Goal: Task Accomplishment & Management: Manage account settings

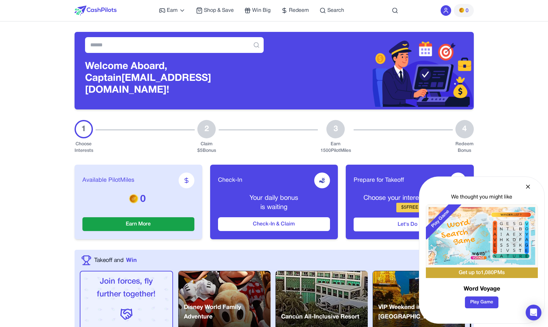
click at [461, 11] on img at bounding box center [461, 10] width 5 height 5
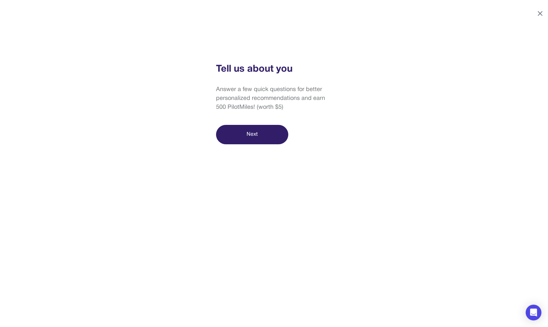
click at [542, 15] on icon at bounding box center [541, 14] width 8 height 8
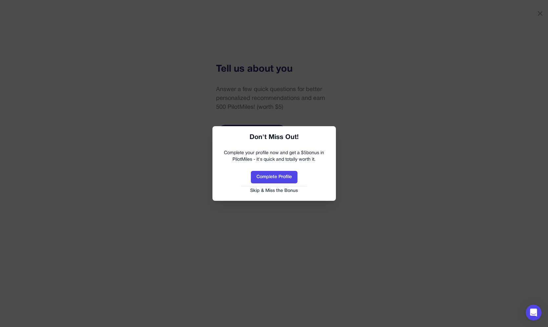
click at [288, 187] on div "Complete Profile Skip & Miss the Bonus" at bounding box center [274, 182] width 110 height 23
click at [286, 192] on button "Skip & Miss the Bonus" at bounding box center [274, 191] width 110 height 7
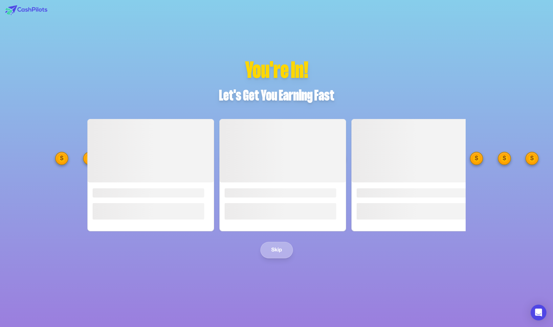
click at [278, 256] on button "Skip" at bounding box center [277, 250] width 33 height 16
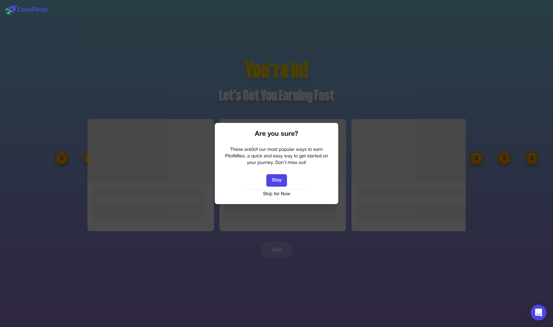
click at [278, 196] on button "Skip for Now" at bounding box center [276, 194] width 110 height 7
